Goal: Information Seeking & Learning: Learn about a topic

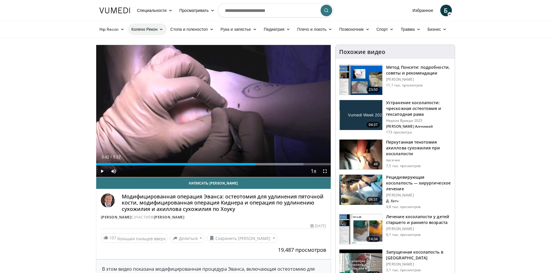
click at [154, 29] on font "Колено Рекон" at bounding box center [144, 29] width 26 height 5
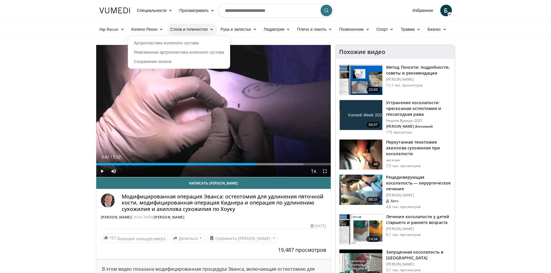
click at [196, 31] on font "Стопа и голеностоп" at bounding box center [189, 29] width 37 height 5
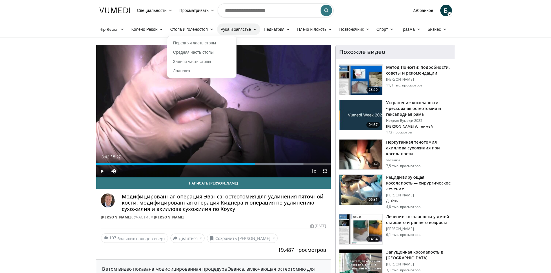
click at [240, 30] on font "Рука и запястье" at bounding box center [236, 29] width 30 height 5
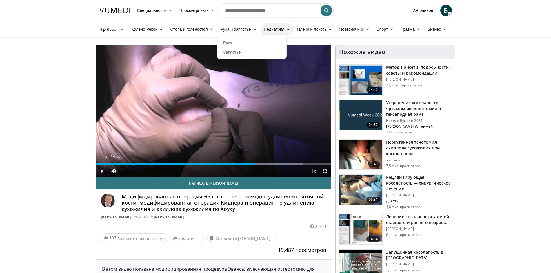
click at [270, 28] on font "Педиатрия" at bounding box center [274, 29] width 21 height 5
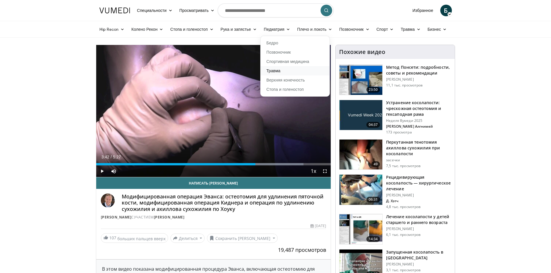
click at [280, 70] on link "Травма" at bounding box center [295, 70] width 69 height 9
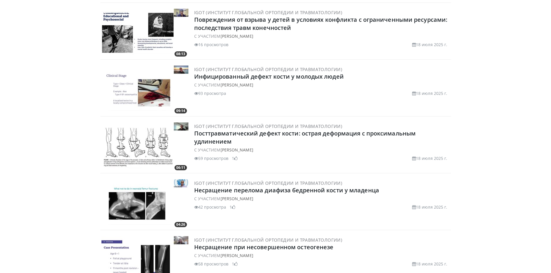
scroll to position [557, 0]
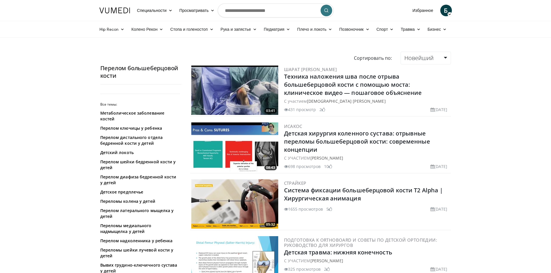
click at [249, 93] on img at bounding box center [234, 90] width 87 height 49
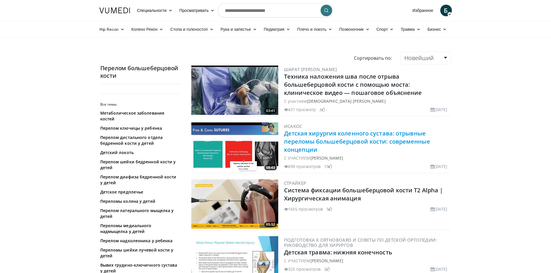
click at [329, 142] on font "Детская хирургия коленного сустава: отрывные переломы большеберцовой кости: сов…" at bounding box center [357, 141] width 146 height 24
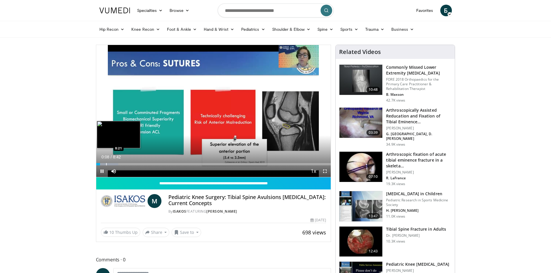
click at [106, 163] on div "Progress Bar" at bounding box center [106, 164] width 1 height 2
click at [110, 165] on span "Video Player" at bounding box center [114, 171] width 12 height 12
click at [113, 165] on span "Video Player" at bounding box center [114, 171] width 12 height 12
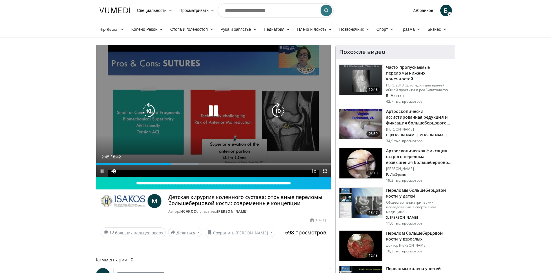
click at [207, 112] on icon "Video Player" at bounding box center [213, 111] width 16 height 16
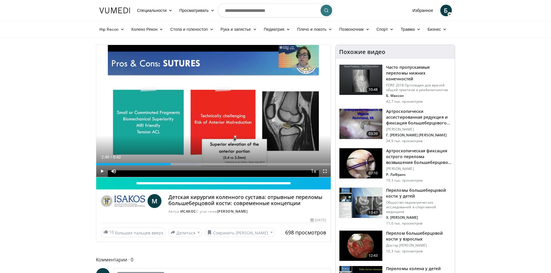
click at [210, 110] on div "10 seconds Tap to unmute" at bounding box center [213, 111] width 235 height 132
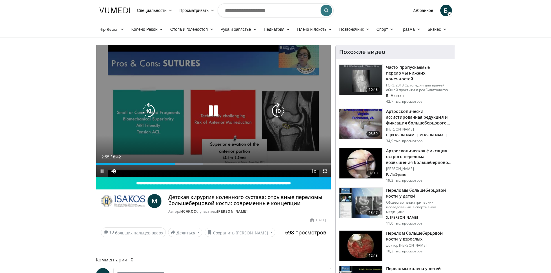
click at [213, 114] on icon "Video Player" at bounding box center [213, 111] width 16 height 16
click at [215, 104] on icon "Video Player" at bounding box center [213, 111] width 16 height 16
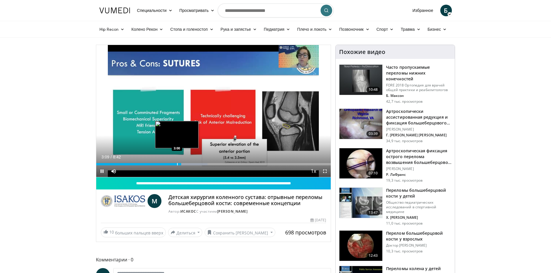
click at [177, 164] on div "Progress Bar" at bounding box center [177, 164] width 1 height 2
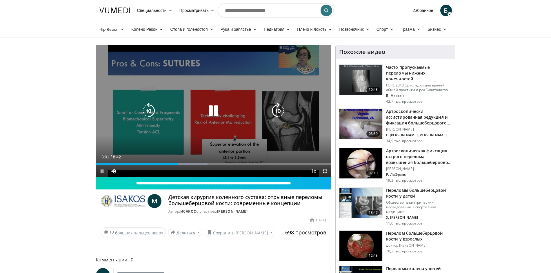
click at [202, 124] on div "10 seconds Tap to unmute" at bounding box center [213, 111] width 235 height 132
click at [219, 115] on icon "Video Player" at bounding box center [213, 111] width 16 height 16
click at [217, 114] on icon "Video Player" at bounding box center [213, 111] width 16 height 16
click at [212, 112] on icon "Video Player" at bounding box center [213, 111] width 16 height 16
click at [219, 111] on icon "Video Player" at bounding box center [213, 111] width 16 height 16
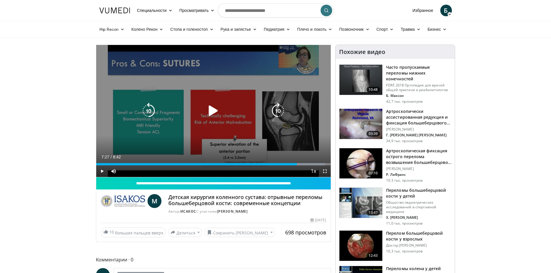
click at [208, 103] on icon "Video Player" at bounding box center [213, 111] width 16 height 16
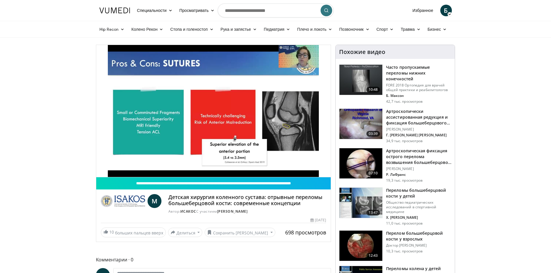
click at [216, 109] on div "10 seconds Tap to unmute" at bounding box center [213, 111] width 235 height 132
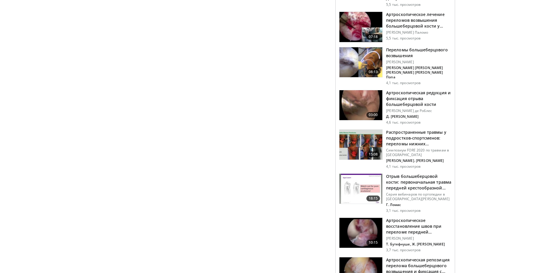
scroll to position [453, 0]
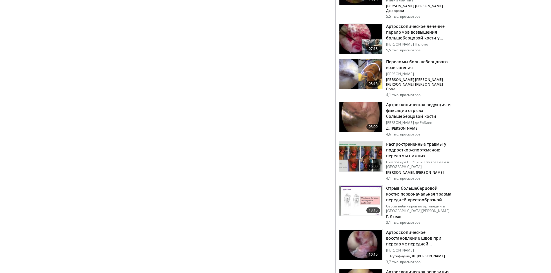
click at [356, 186] on img at bounding box center [361, 201] width 43 height 30
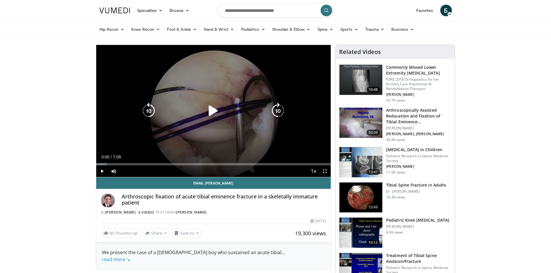
click at [214, 112] on icon "Video Player" at bounding box center [213, 111] width 16 height 16
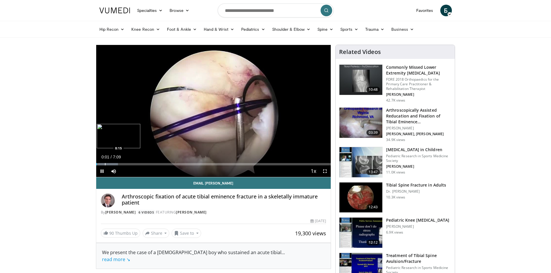
click at [105, 164] on div "Progress Bar" at bounding box center [105, 164] width 1 height 2
click at [112, 164] on div "Progress Bar" at bounding box center [112, 164] width 1 height 2
click at [117, 164] on div "Progress Bar" at bounding box center [117, 164] width 1 height 2
click at [122, 163] on div "Progress Bar" at bounding box center [122, 164] width 1 height 2
click at [124, 163] on div "Progress Bar" at bounding box center [124, 164] width 1 height 2
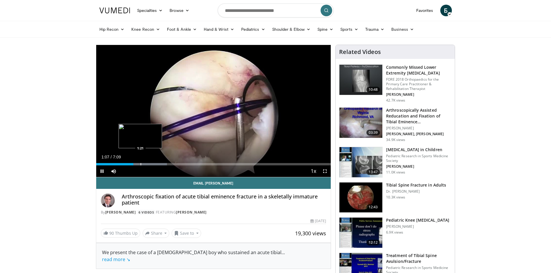
click at [140, 165] on div "Progress Bar" at bounding box center [146, 164] width 44 height 2
click at [145, 165] on div "Progress Bar" at bounding box center [145, 164] width 1 height 2
click at [0, 0] on div "Progress Bar" at bounding box center [0, 0] width 0 height 0
click at [154, 164] on div "Progress Bar" at bounding box center [153, 164] width 39 height 2
click at [0, 0] on div "Progress Bar" at bounding box center [0, 0] width 0 height 0
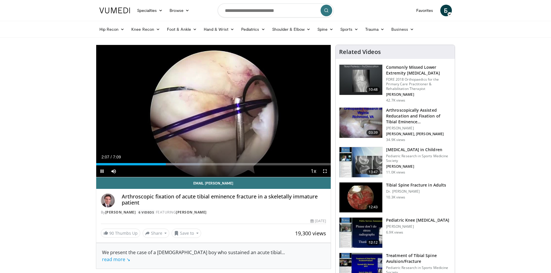
click at [0, 0] on div "Progress Bar" at bounding box center [0, 0] width 0 height 0
click at [183, 164] on div "Loaded : 48.85% 2:39 2:37" at bounding box center [213, 164] width 235 height 2
click at [0, 0] on div "Progress Bar" at bounding box center [0, 0] width 0 height 0
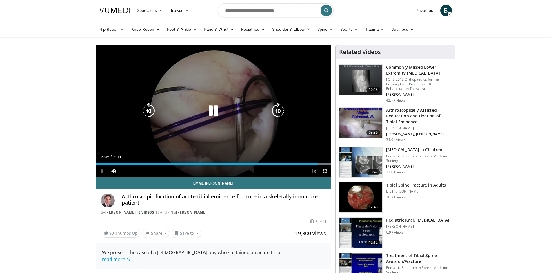
click at [219, 110] on icon "Video Player" at bounding box center [213, 111] width 16 height 16
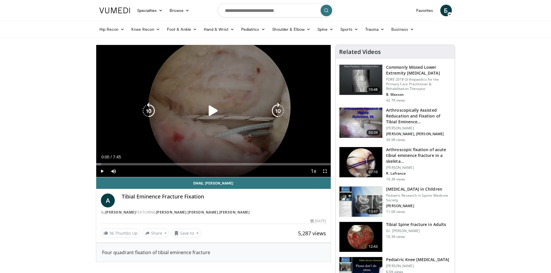
click at [210, 109] on icon "Video Player" at bounding box center [213, 111] width 16 height 16
click at [211, 111] on icon "Video Player" at bounding box center [213, 111] width 16 height 16
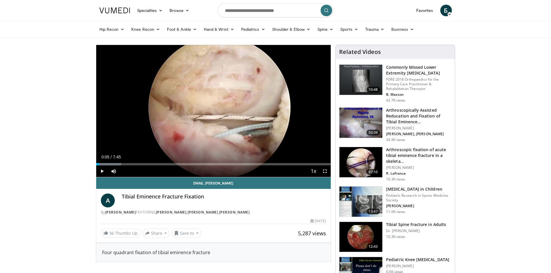
click at [211, 111] on div "10 seconds Tap to unmute" at bounding box center [213, 111] width 235 height 132
click at [113, 165] on div "Progress Bar" at bounding box center [113, 164] width 1 height 2
click at [121, 164] on div "Progress Bar" at bounding box center [124, 164] width 45 height 2
click at [124, 165] on div "Progress Bar" at bounding box center [124, 164] width 1 height 2
click at [129, 165] on div "Progress Bar" at bounding box center [129, 164] width 1 height 2
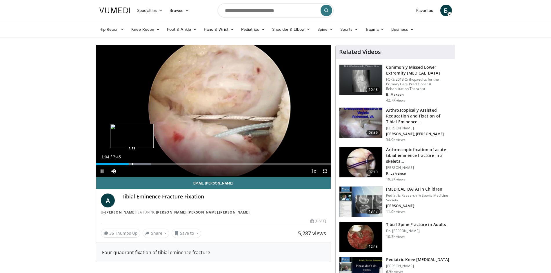
click at [132, 164] on div "Progress Bar" at bounding box center [132, 164] width 1 height 2
click at [141, 164] on div "Progress Bar" at bounding box center [141, 164] width 1 height 2
click at [145, 165] on div "Progress Bar" at bounding box center [145, 164] width 1 height 2
click at [148, 165] on div "Progress Bar" at bounding box center [148, 164] width 1 height 2
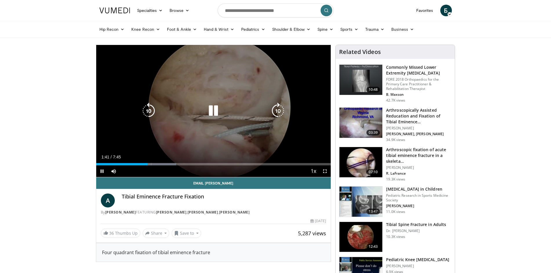
click at [216, 114] on icon "Video Player" at bounding box center [213, 111] width 16 height 16
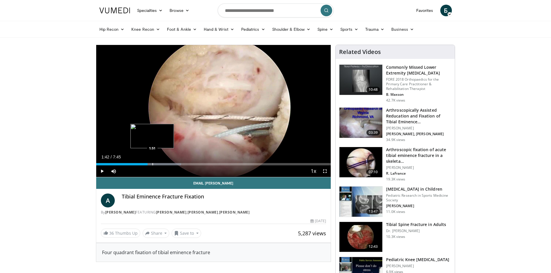
click at [153, 164] on div "Progress Bar" at bounding box center [153, 164] width 1 height 2
click at [157, 165] on div "Progress Bar" at bounding box center [157, 164] width 1 height 2
click at [162, 164] on div "Progress Bar" at bounding box center [162, 164] width 1 height 2
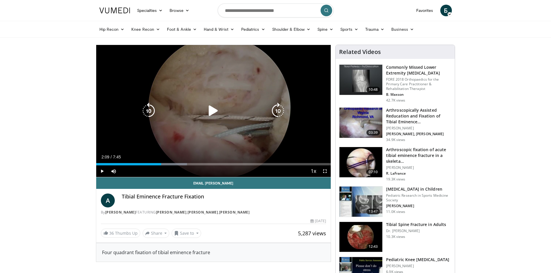
click at [219, 112] on icon "Video Player" at bounding box center [213, 111] width 16 height 16
click at [220, 116] on icon "Video Player" at bounding box center [213, 111] width 16 height 16
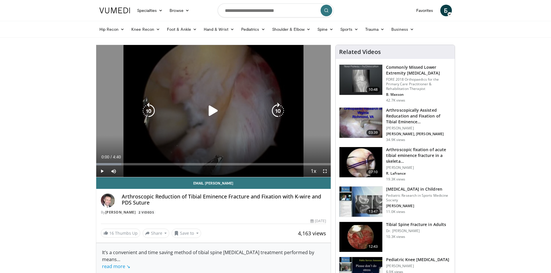
click at [206, 108] on icon "Video Player" at bounding box center [213, 111] width 16 height 16
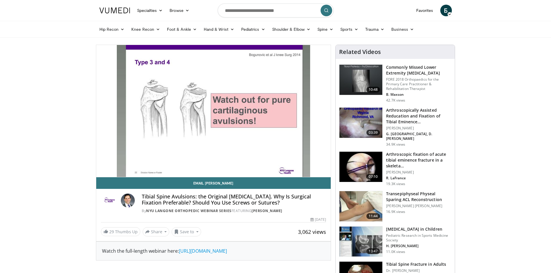
click at [101, 164] on div "10 seconds Tap to unmute" at bounding box center [213, 111] width 235 height 132
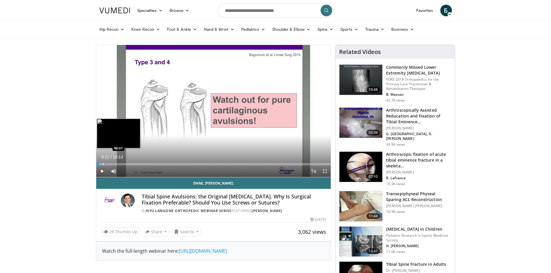
click at [103, 163] on div "Progress Bar" at bounding box center [103, 164] width 1 height 2
click at [106, 163] on div "Progress Bar" at bounding box center [106, 164] width 1 height 2
click at [111, 163] on div "Progress Bar" at bounding box center [110, 164] width 1 height 2
click at [113, 163] on div "Progress Bar" at bounding box center [113, 164] width 1 height 2
click at [116, 163] on div "Progress Bar" at bounding box center [116, 164] width 1 height 2
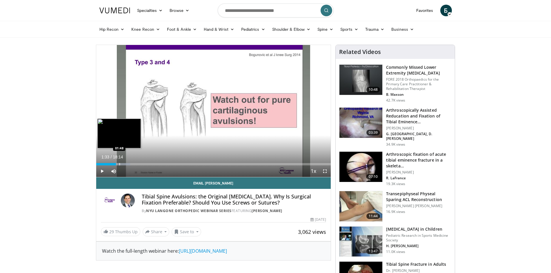
click at [120, 164] on div "Progress Bar" at bounding box center [120, 164] width 1 height 2
click at [137, 164] on div "Progress Bar" at bounding box center [137, 164] width 1 height 2
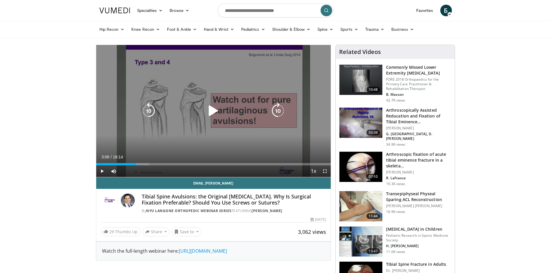
click at [207, 113] on icon "Video Player" at bounding box center [213, 111] width 16 height 16
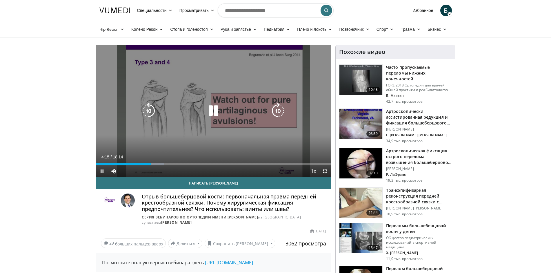
click at [213, 112] on icon "Video Player" at bounding box center [213, 111] width 16 height 16
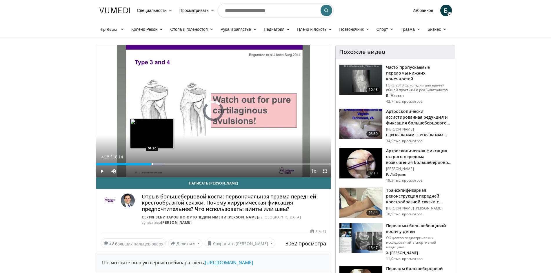
click at [154, 165] on div "Loaded : 29.00% 04:15 04:20" at bounding box center [213, 164] width 235 height 2
click at [158, 165] on div "Progress Bar" at bounding box center [158, 164] width 1 height 2
click at [159, 165] on div "Progress Bar" at bounding box center [159, 164] width 1 height 2
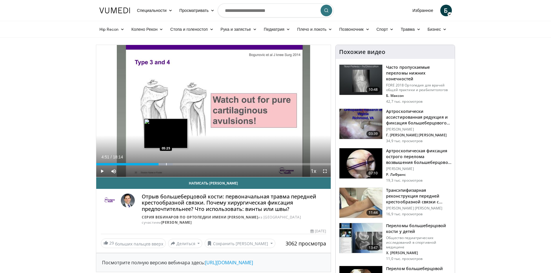
click at [166, 164] on div "Progress Bar" at bounding box center [166, 164] width 1 height 2
click at [169, 165] on div "Loaded : 35.35% 05:24 05:37" at bounding box center [213, 164] width 235 height 2
click at [173, 164] on div "Progress Bar" at bounding box center [173, 164] width 1 height 2
click at [175, 164] on div "Progress Bar" at bounding box center [175, 164] width 1 height 2
click at [180, 165] on div "Progress Bar" at bounding box center [180, 164] width 1 height 2
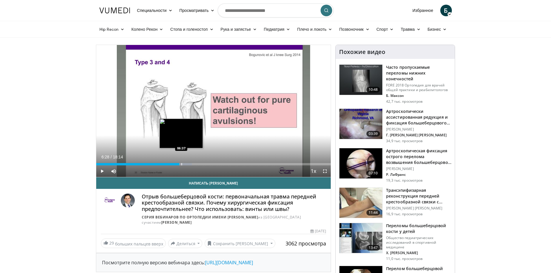
click at [182, 164] on div "Progress Bar" at bounding box center [182, 164] width 1 height 2
click at [186, 164] on div "Progress Bar" at bounding box center [186, 164] width 1 height 2
click at [190, 163] on div "Progress Bar" at bounding box center [190, 164] width 1 height 2
click at [194, 164] on div "Progress Bar" at bounding box center [193, 164] width 1 height 2
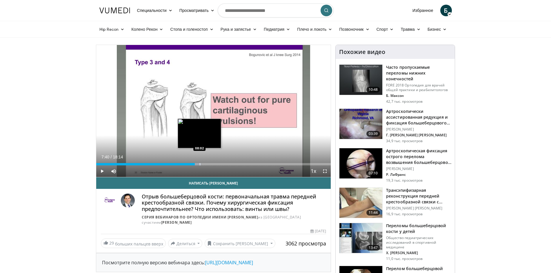
click at [200, 164] on div "Progress Bar" at bounding box center [200, 164] width 1 height 2
click at [205, 164] on div "Progress Bar" at bounding box center [205, 164] width 1 height 2
click at [209, 163] on div "Progress Bar" at bounding box center [209, 164] width 1 height 2
click at [207, 163] on div "Progress Bar" at bounding box center [207, 164] width 1 height 2
click at [210, 164] on div "Progress Bar" at bounding box center [210, 164] width 1 height 2
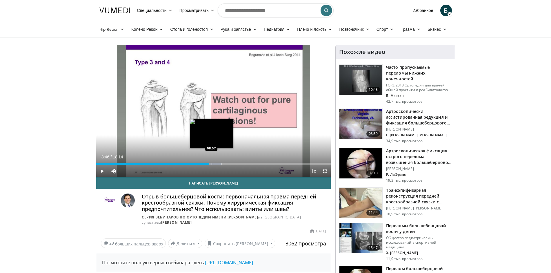
click at [212, 164] on div "Progress Bar" at bounding box center [212, 164] width 1 height 2
click at [216, 164] on div "Loaded : 54.84% 09:16 09:16" at bounding box center [213, 164] width 235 height 2
click at [218, 164] on div "Progress Bar" at bounding box center [218, 164] width 1 height 2
click at [213, 165] on div "Progress Bar" at bounding box center [213, 164] width 1 height 2
click at [210, 165] on div "Progress Bar" at bounding box center [210, 164] width 1 height 2
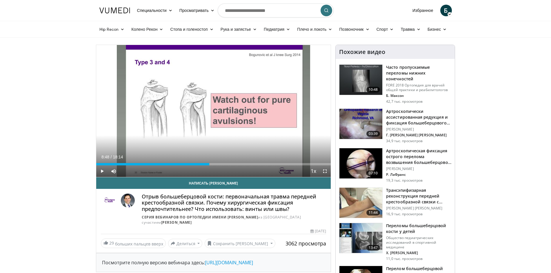
click at [206, 165] on div "Current Time 8:48 / Duration 18:14 Play Skip Backward Skip Forward Mute Loaded …" at bounding box center [213, 171] width 235 height 12
click at [205, 165] on div "Progress Bar" at bounding box center [205, 164] width 1 height 2
click at [201, 164] on div "Progress Bar" at bounding box center [201, 164] width 1 height 2
click at [204, 163] on div "Progress Bar" at bounding box center [204, 164] width 1 height 2
